Goal: Task Accomplishment & Management: Use online tool/utility

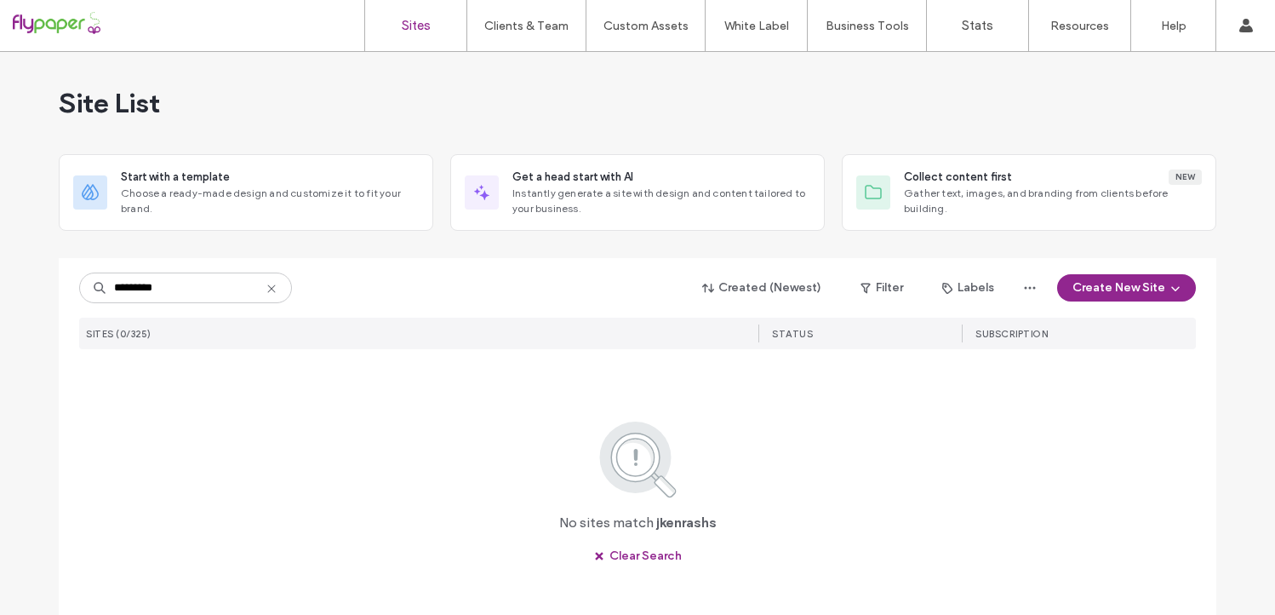
click at [111, 283] on input "*********" at bounding box center [185, 287] width 213 height 31
type input "********"
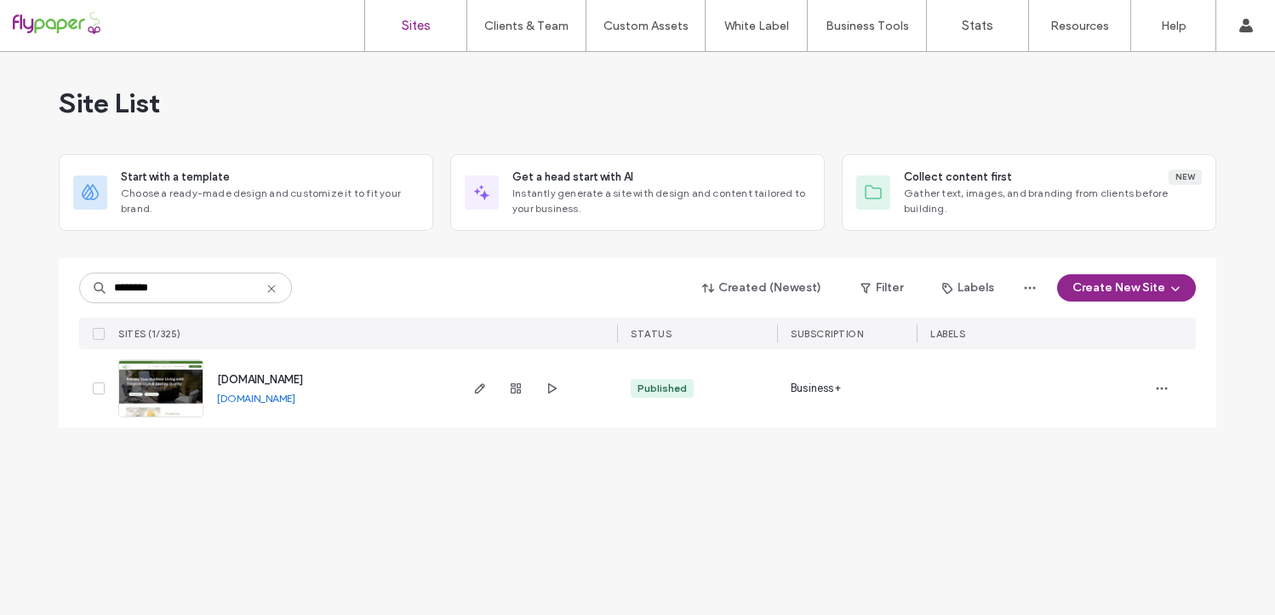
click at [474, 376] on div at bounding box center [516, 388] width 92 height 78
click at [474, 383] on icon "button" at bounding box center [480, 388] width 14 height 14
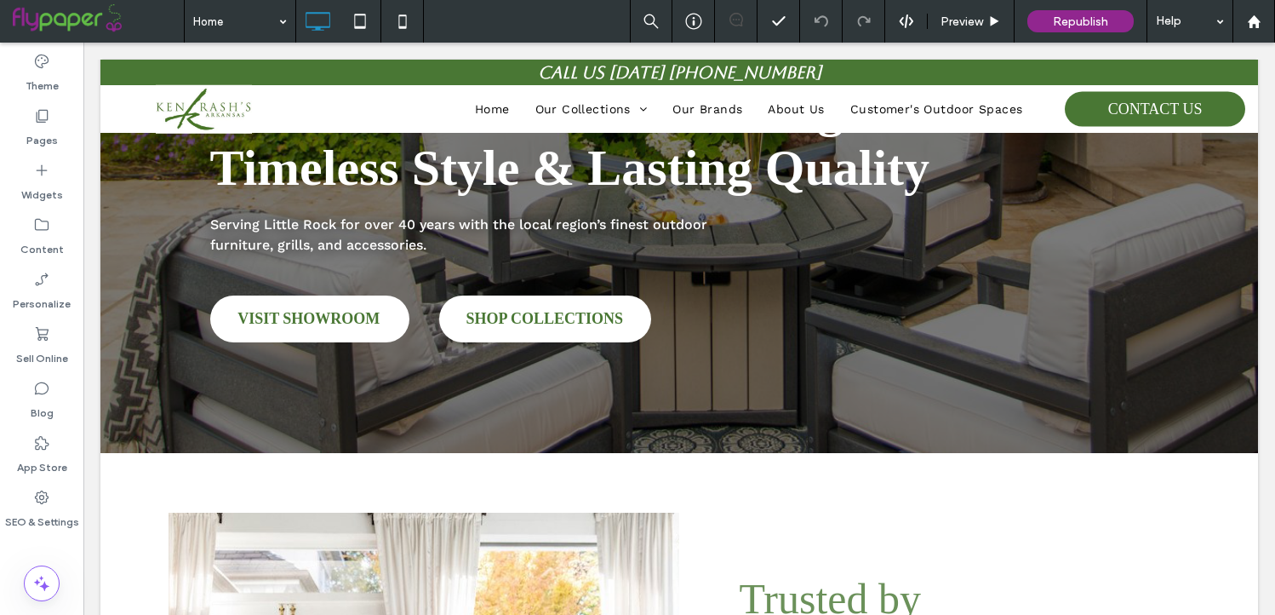
scroll to position [42, 0]
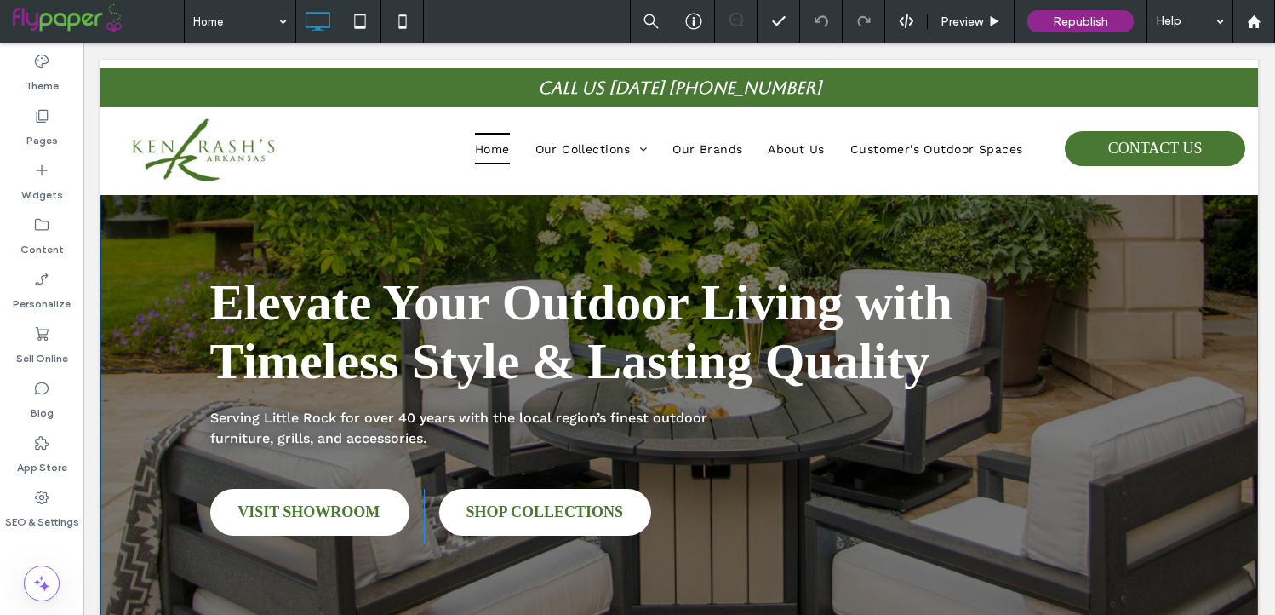
click at [151, 393] on div "Elevate Your Outdoor Living with Timeless Style & Lasting Quality Serving [GEOG…" at bounding box center [680, 375] width 1090 height 363
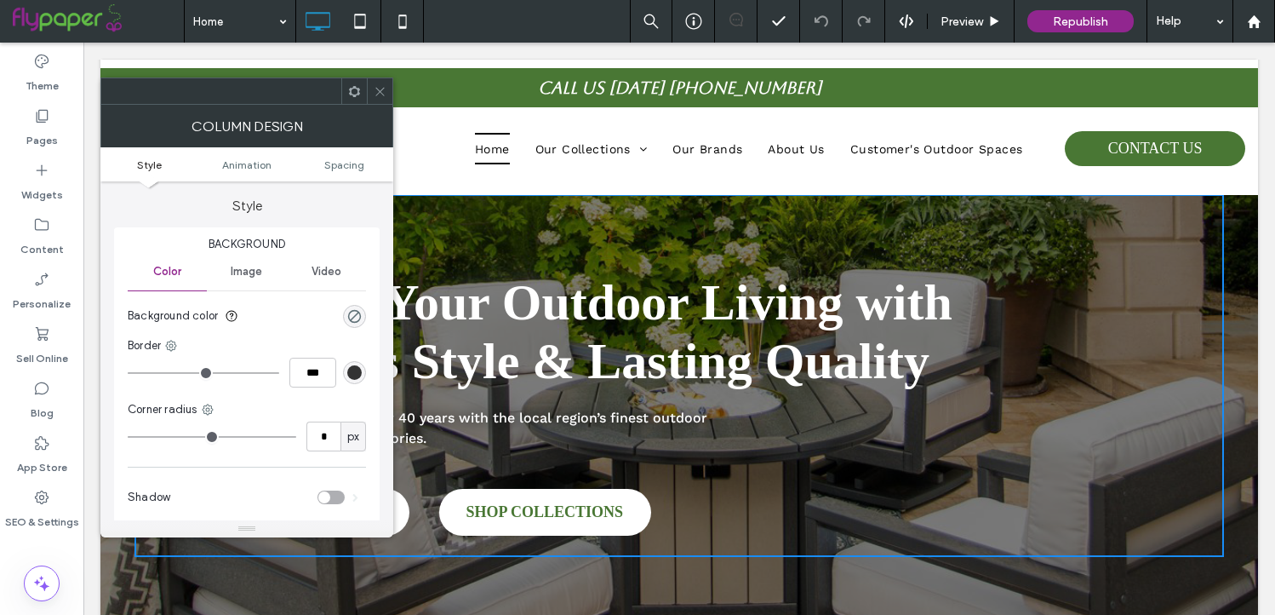
click at [250, 275] on span "Image" at bounding box center [247, 272] width 32 height 14
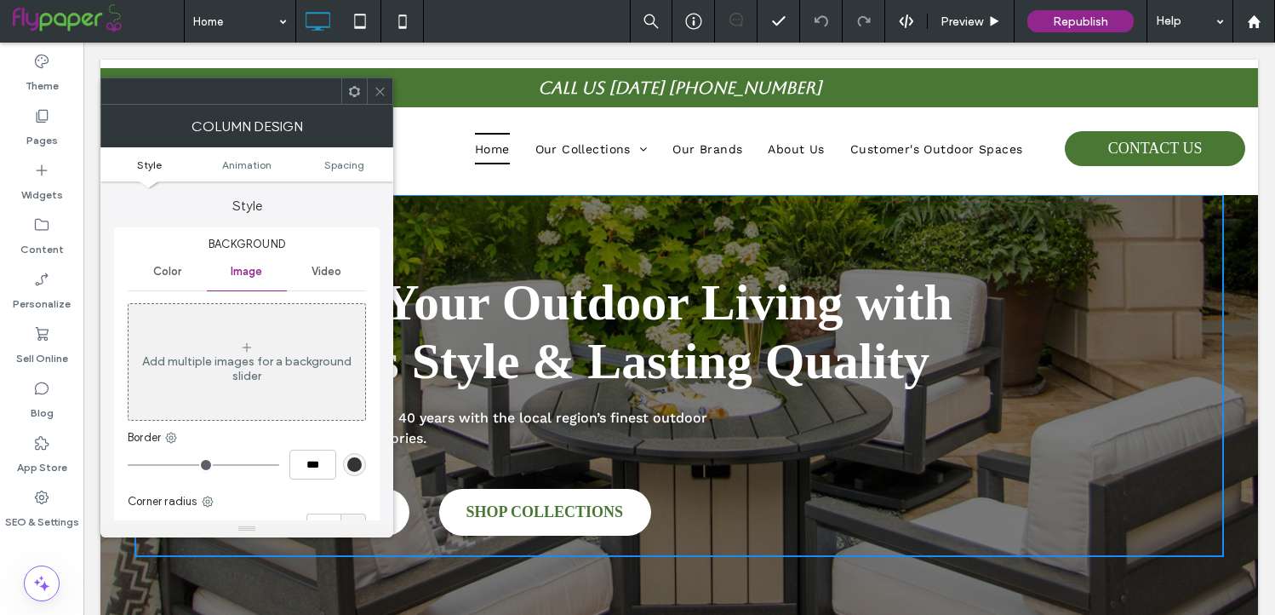
click at [375, 89] on icon at bounding box center [380, 91] width 13 height 13
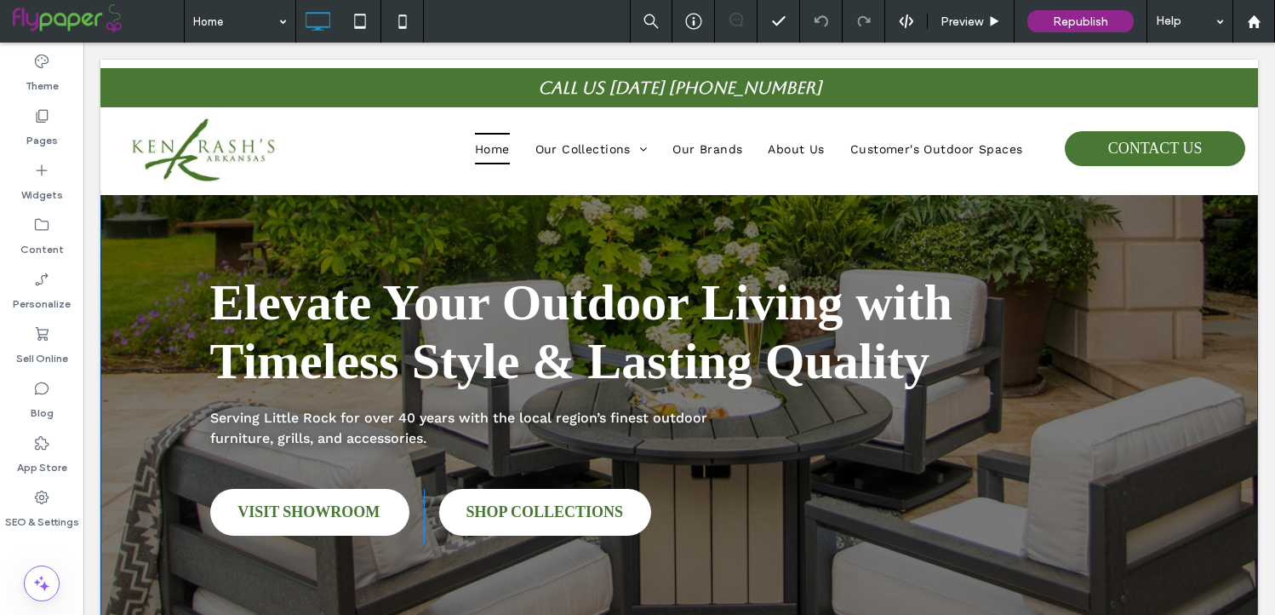
click at [116, 277] on div "Elevate Your Outdoor Living with Timeless Style & Lasting Quality Serving [GEOG…" at bounding box center [679, 376] width 1158 height 541
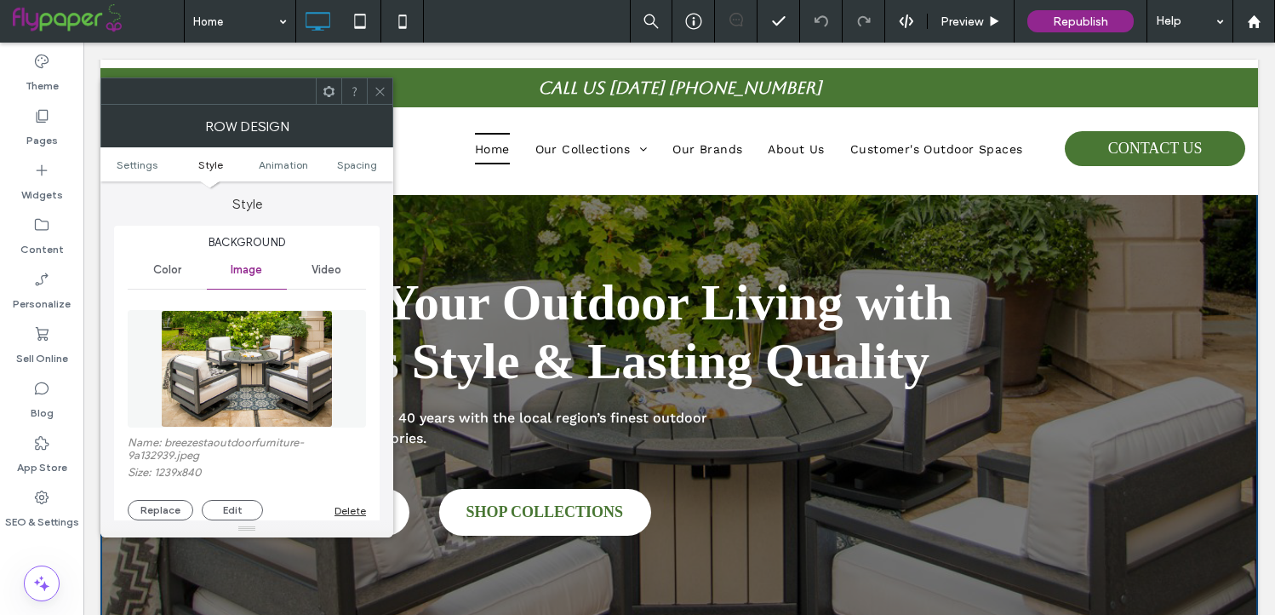
scroll to position [169, 0]
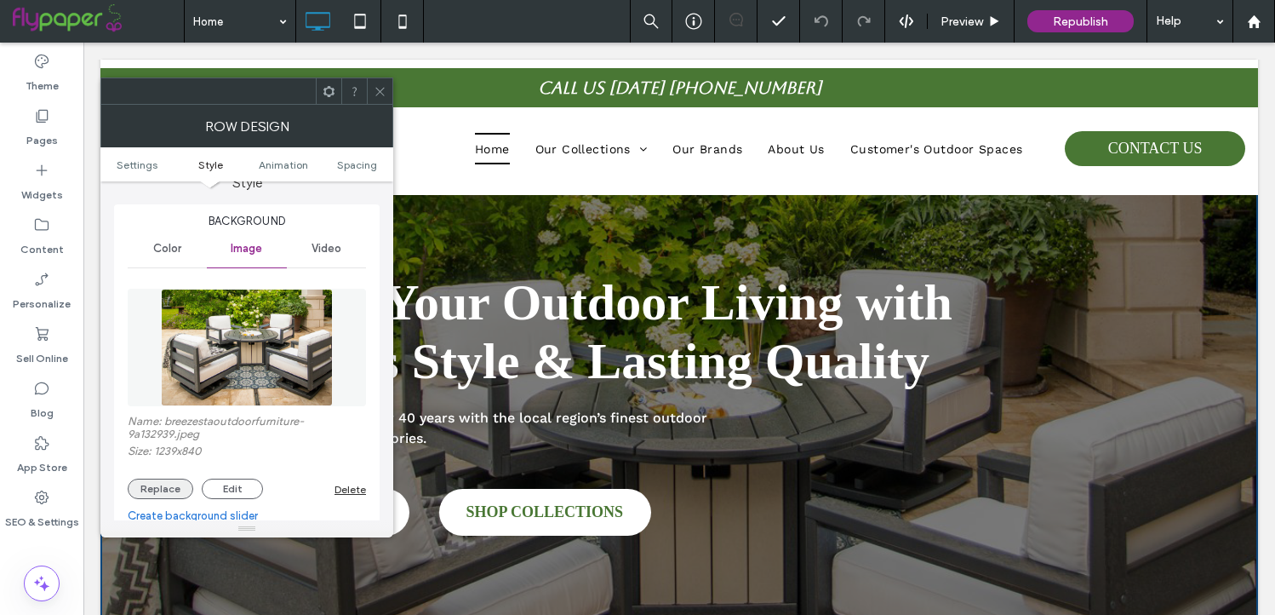
click at [173, 491] on button "Replace" at bounding box center [161, 489] width 66 height 20
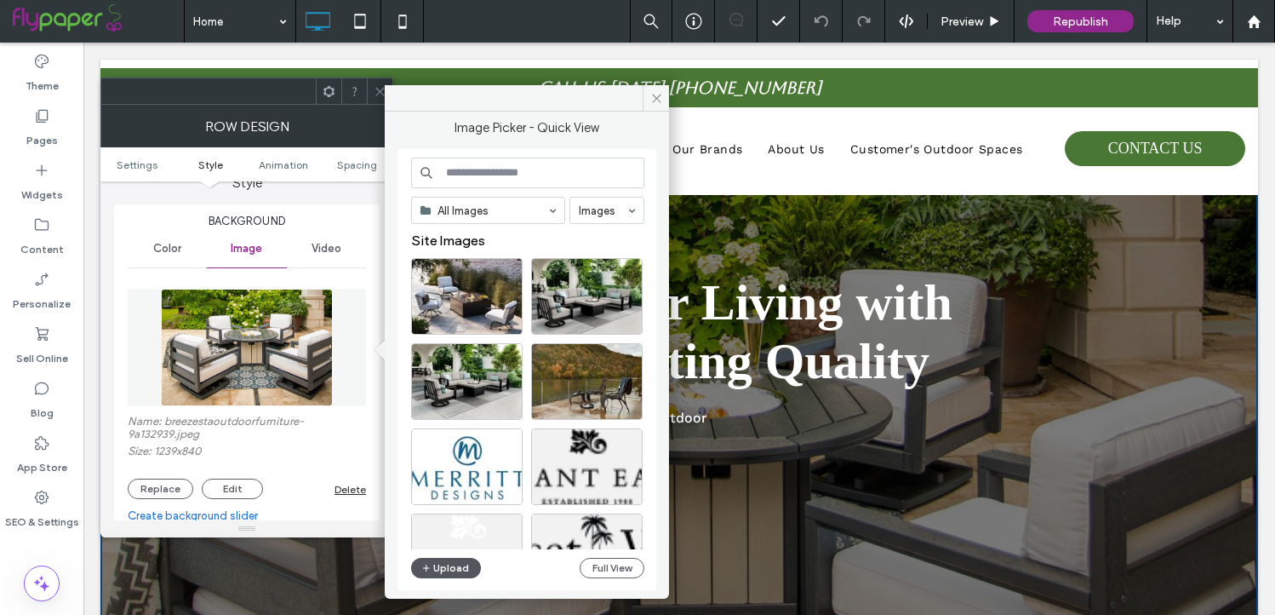
click at [450, 568] on button "Upload" at bounding box center [446, 568] width 70 height 20
click at [449, 569] on button "Upload" at bounding box center [446, 568] width 70 height 20
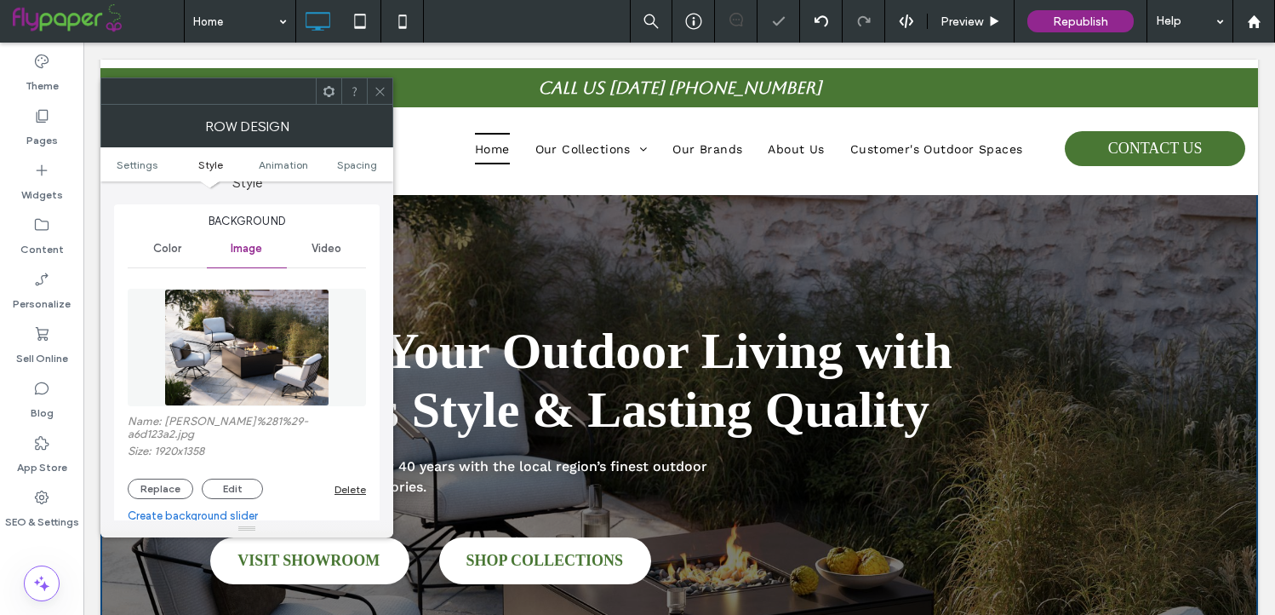
click at [389, 92] on div at bounding box center [380, 91] width 26 height 26
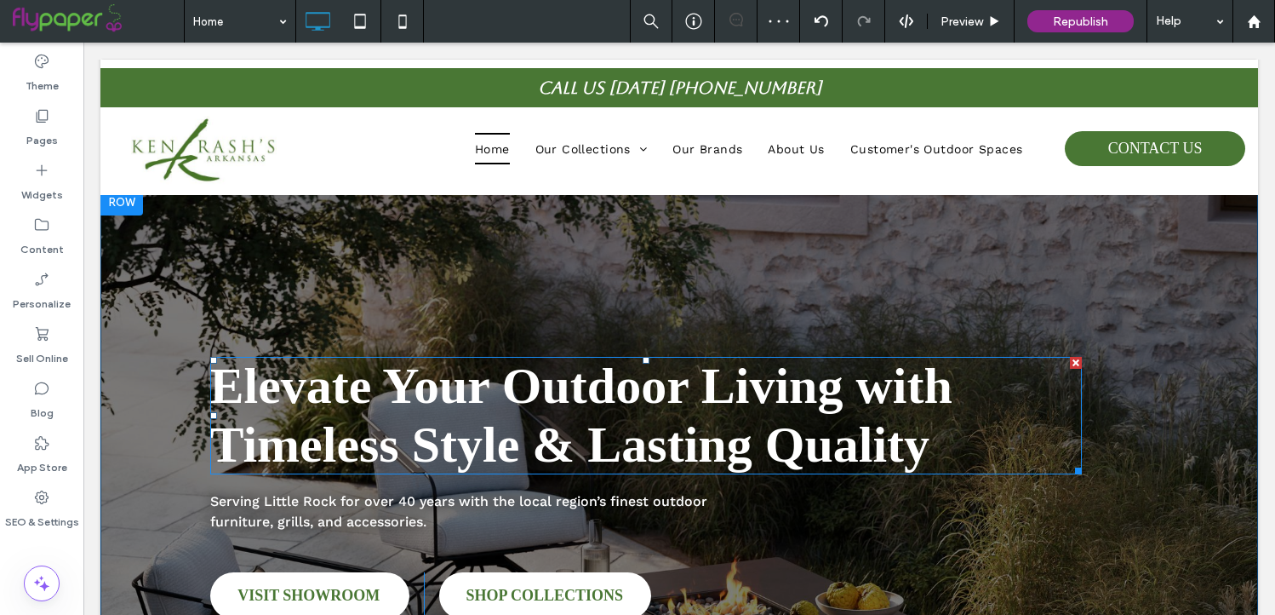
scroll to position [0, 0]
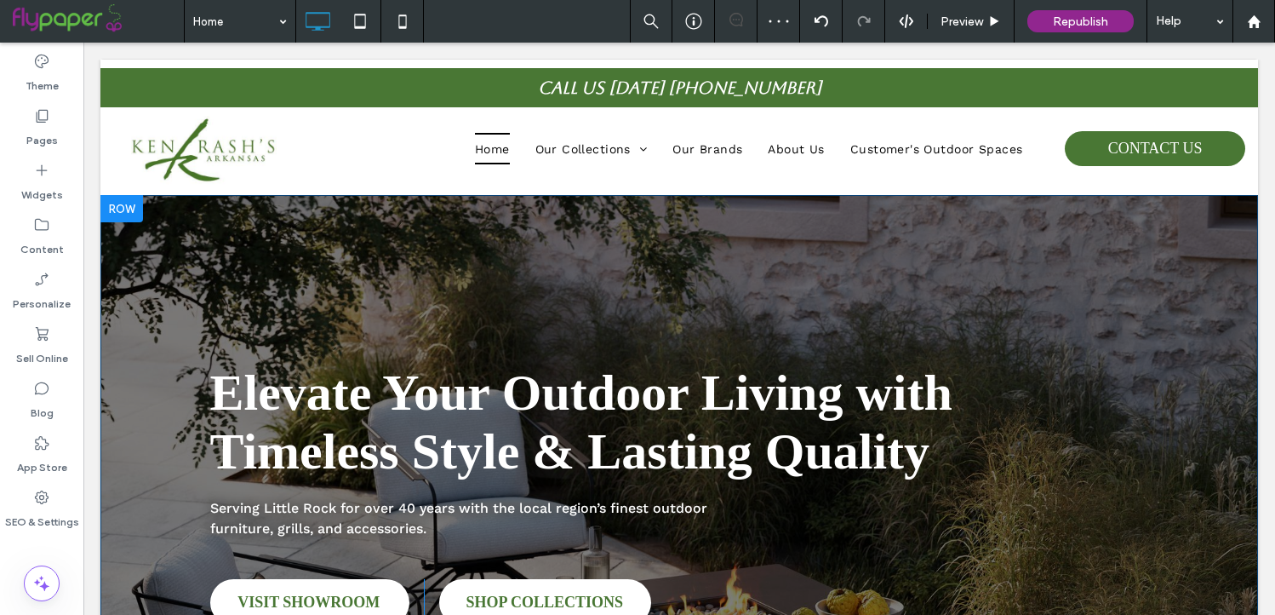
click at [203, 257] on div "Elevate Your Outdoor Living with Timeless Style & Lasting Quality Serving [GEOG…" at bounding box center [679, 465] width 1158 height 541
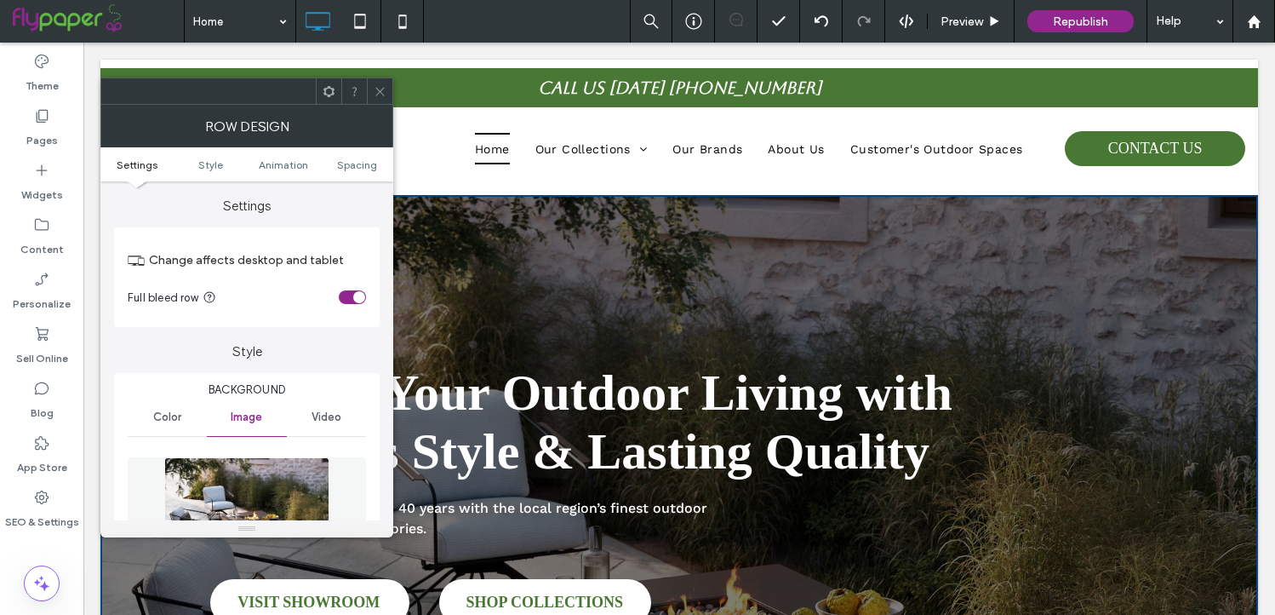
click at [382, 83] on span at bounding box center [380, 91] width 13 height 26
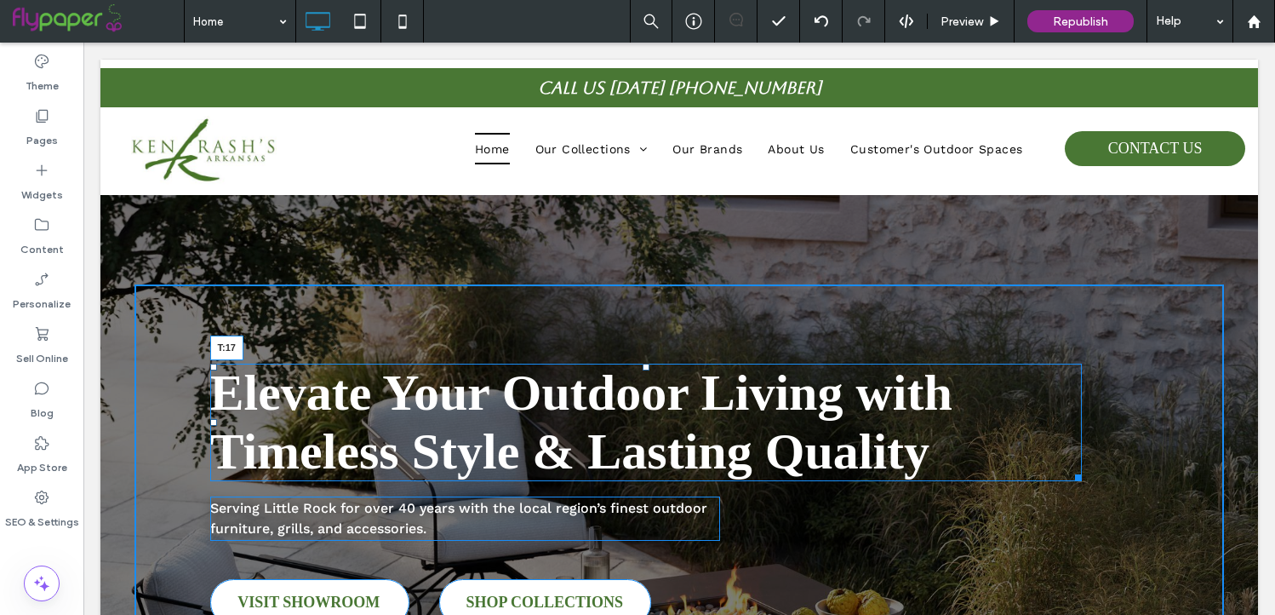
drag, startPoint x: 647, startPoint y: 366, endPoint x: 728, endPoint y: 345, distance: 83.6
click at [645, 364] on div "Elevate Your Outdoor Living with Timeless Style & Lasting Quality T:17" at bounding box center [646, 423] width 872 height 118
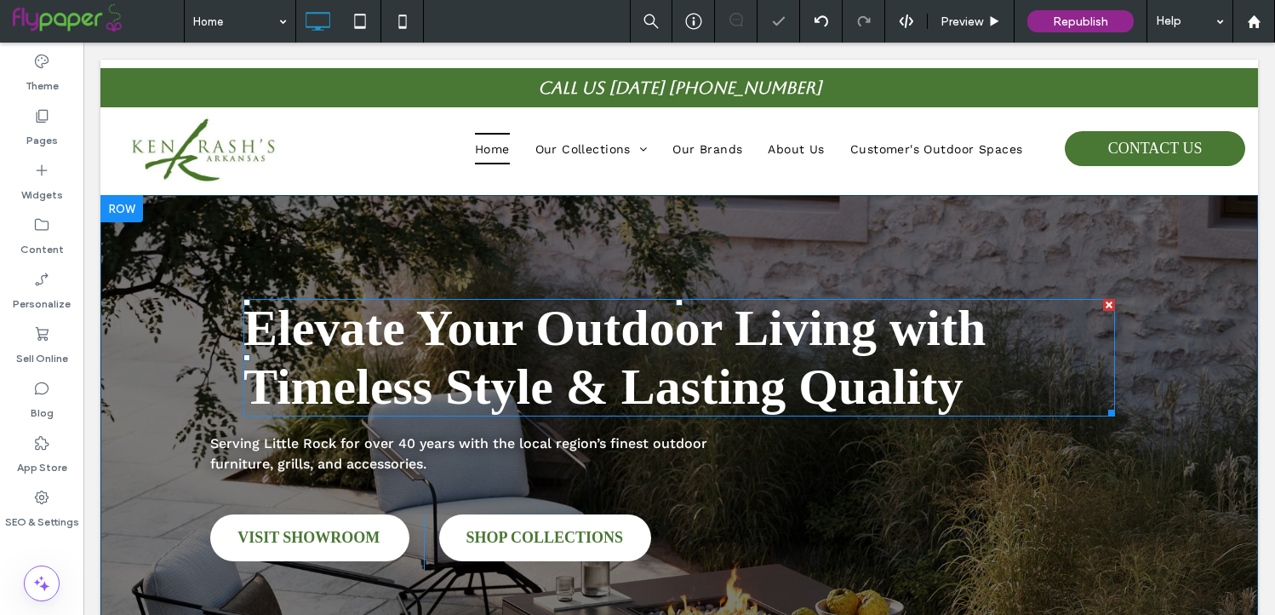
click at [246, 352] on strong "Elevate Your Outdoor Living with Timeless Style & Lasting Quality" at bounding box center [615, 357] width 742 height 115
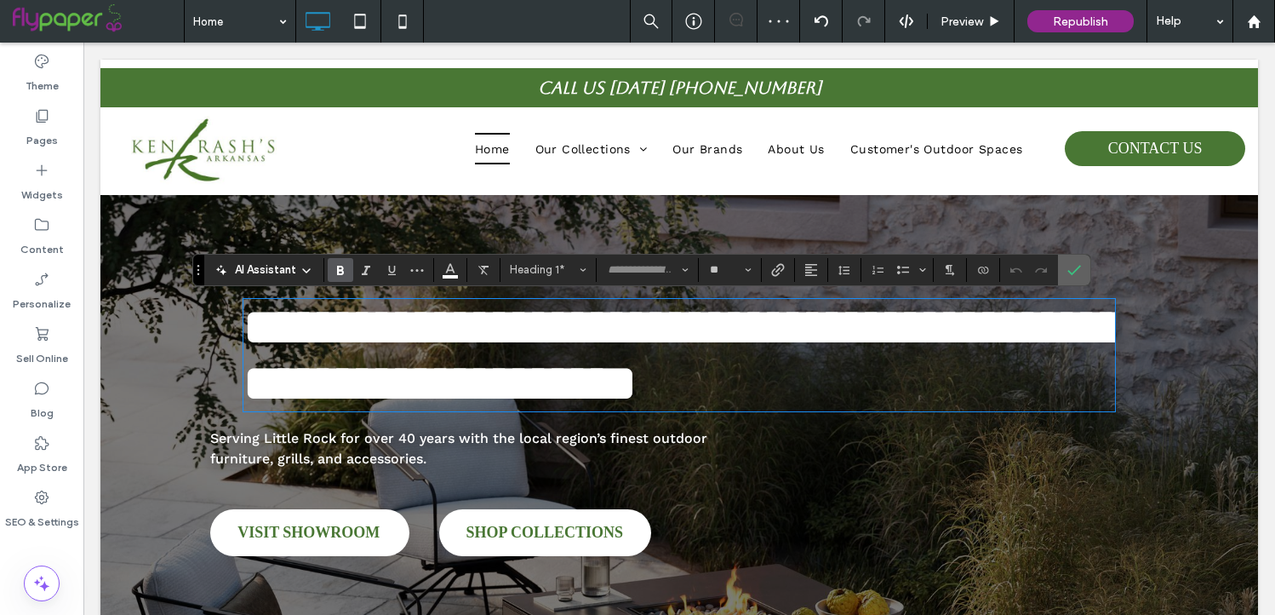
click at [1068, 257] on span "Confirm" at bounding box center [1072, 270] width 8 height 31
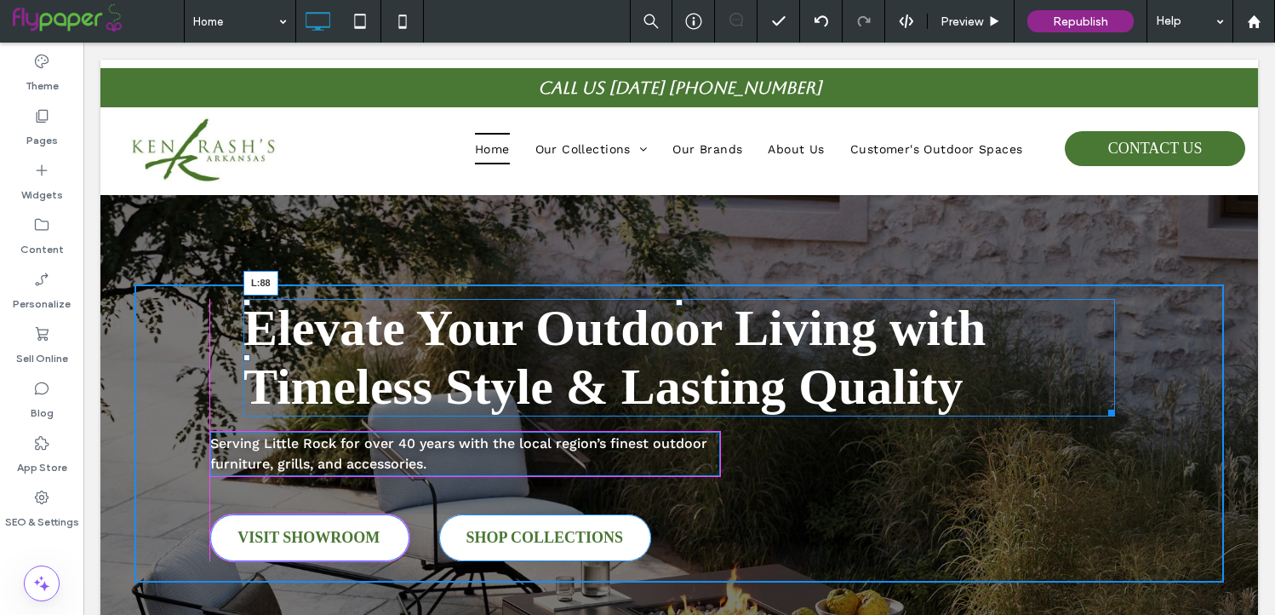
drag, startPoint x: 244, startPoint y: 353, endPoint x: 210, endPoint y: 356, distance: 34.2
click at [244, 356] on div at bounding box center [247, 357] width 7 height 7
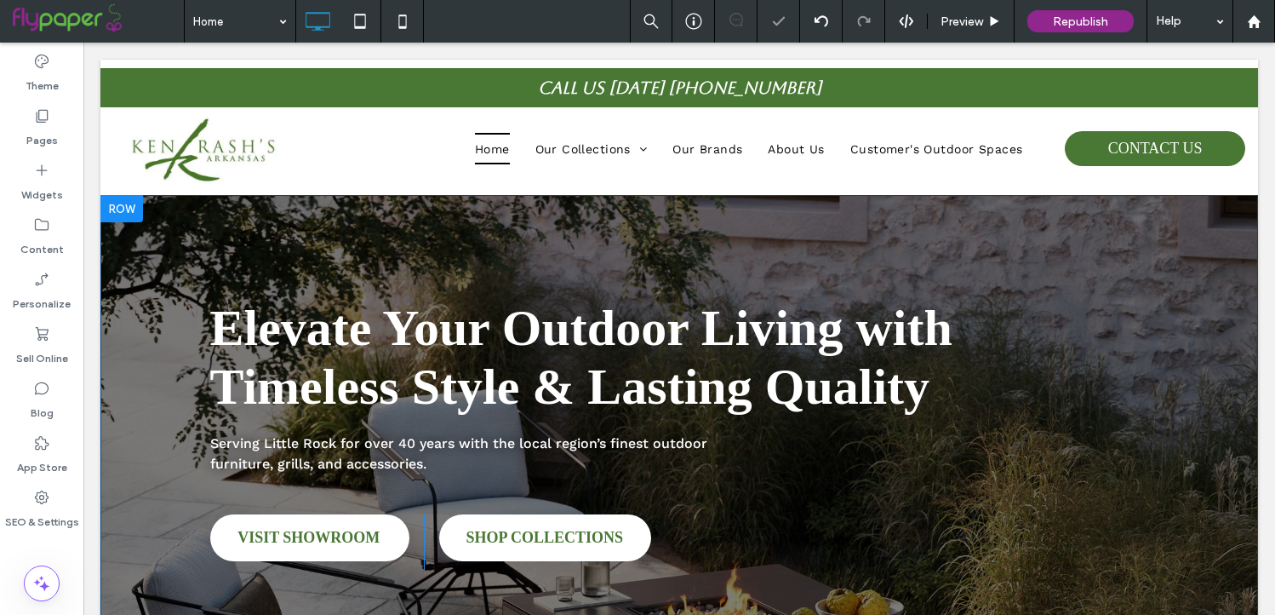
click at [166, 324] on div "Elevate Your Outdoor Living with Timeless Style & Lasting Quality Serving Littl…" at bounding box center [680, 433] width 1090 height 298
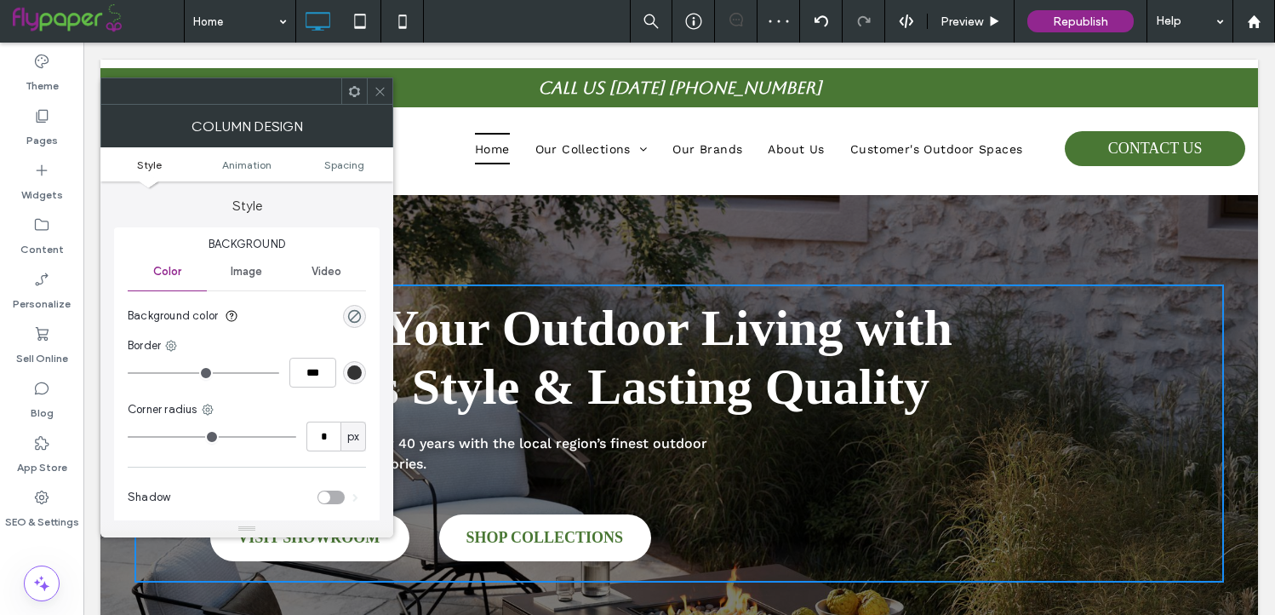
click at [372, 88] on div at bounding box center [380, 91] width 26 height 26
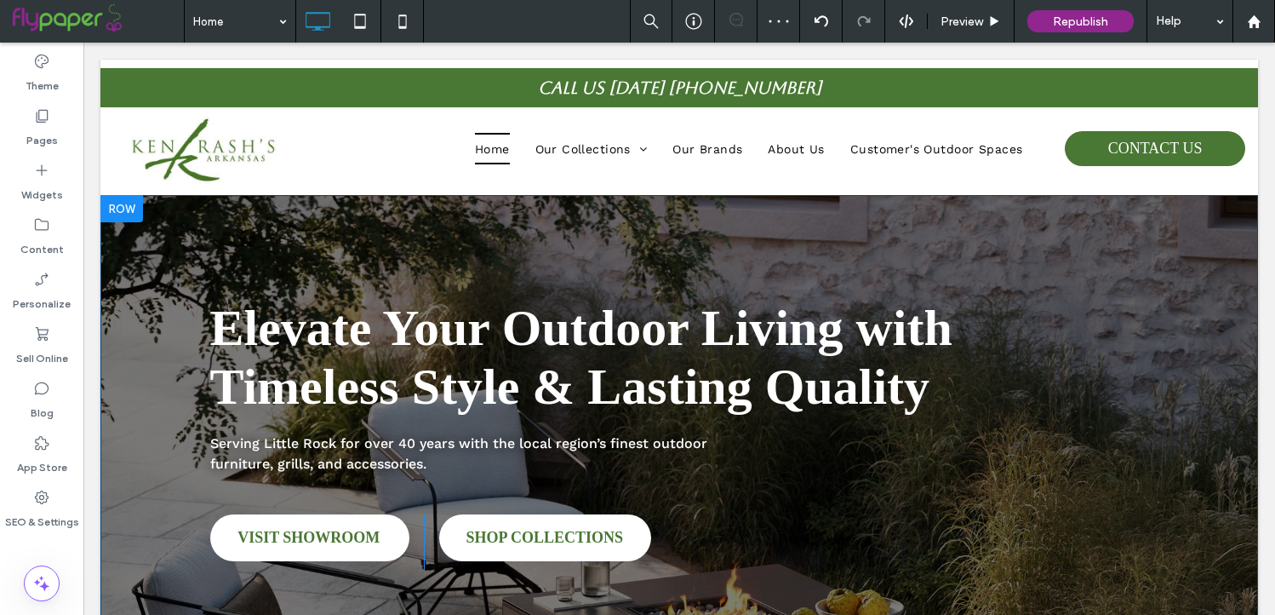
click at [111, 241] on div "Elevate Your Outdoor Living with Timeless Style & Lasting Quality Serving Littl…" at bounding box center [679, 433] width 1158 height 476
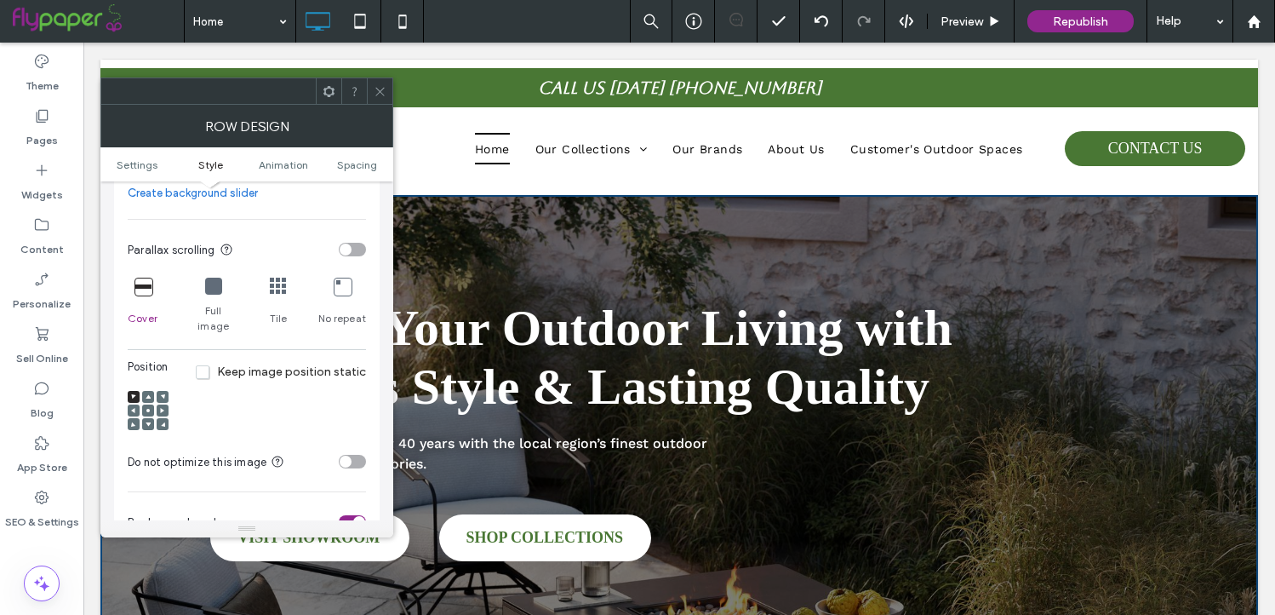
scroll to position [501, 0]
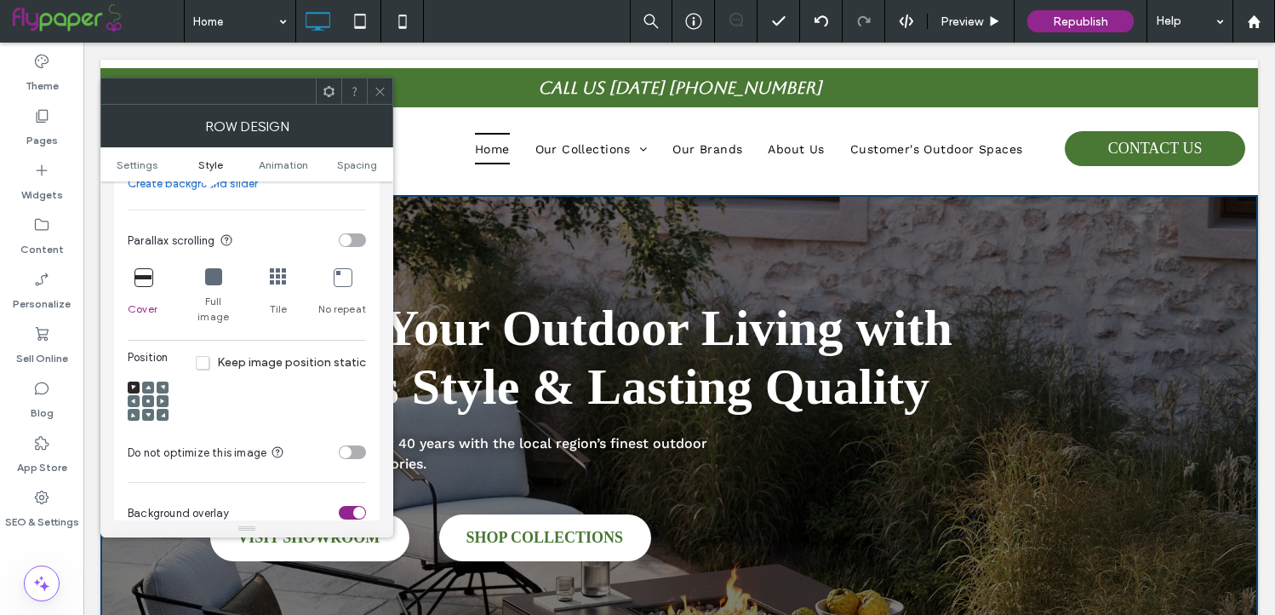
click at [148, 387] on use at bounding box center [148, 387] width 5 height 4
click at [135, 402] on use at bounding box center [133, 400] width 4 height 5
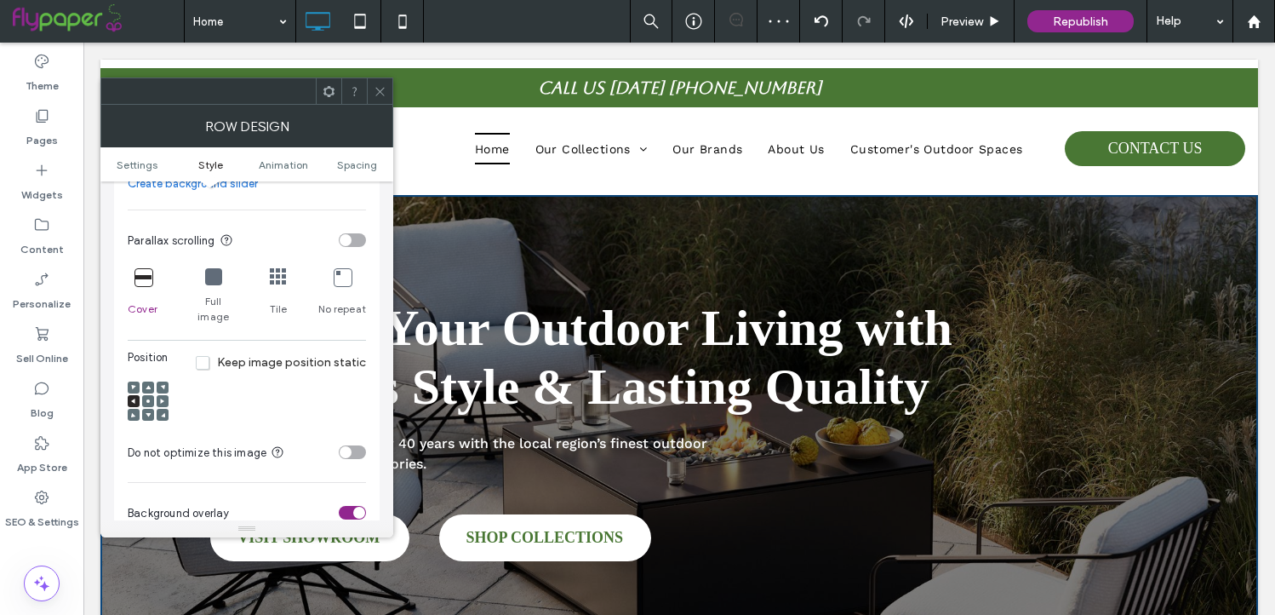
click at [387, 86] on div at bounding box center [380, 91] width 26 height 26
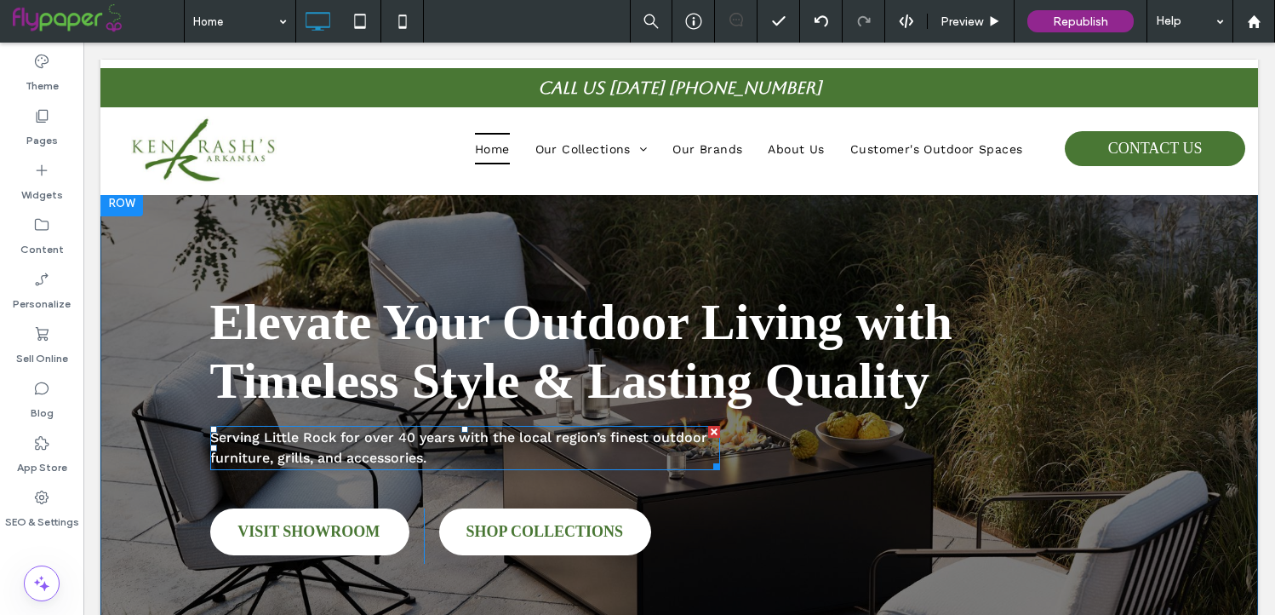
scroll to position [0, 0]
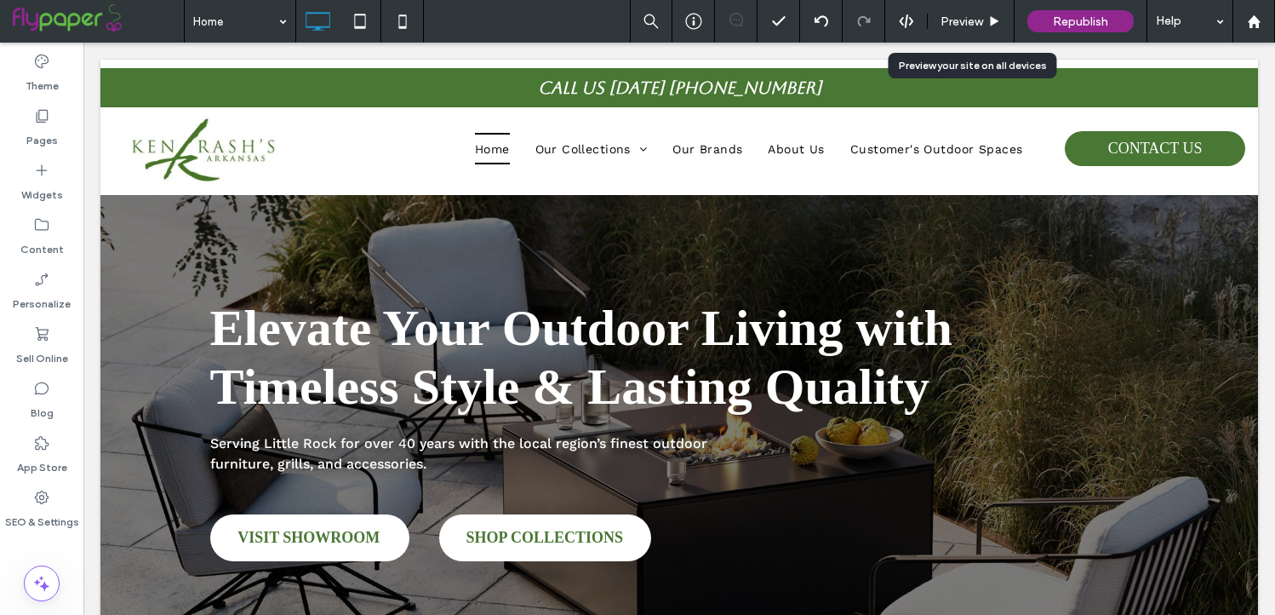
click at [976, 31] on div "Preview" at bounding box center [971, 21] width 87 height 43
click at [962, 21] on span "Preview" at bounding box center [962, 21] width 43 height 14
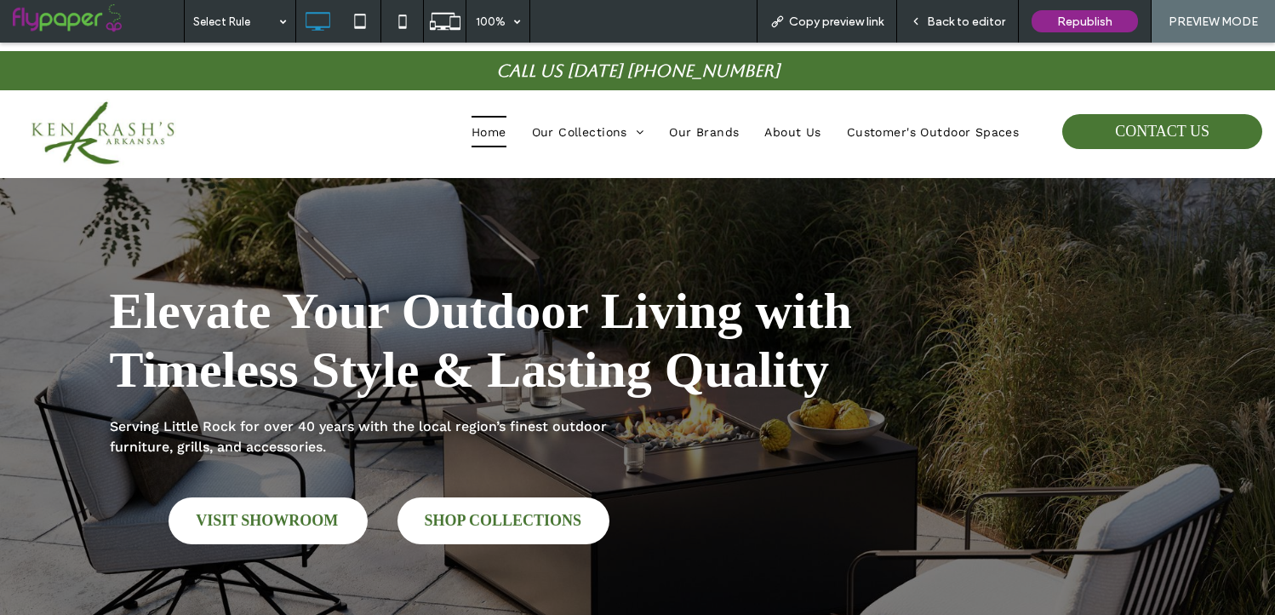
click at [856, 21] on span "Copy preview link" at bounding box center [836, 21] width 95 height 14
